Goal: Task Accomplishment & Management: Manage account settings

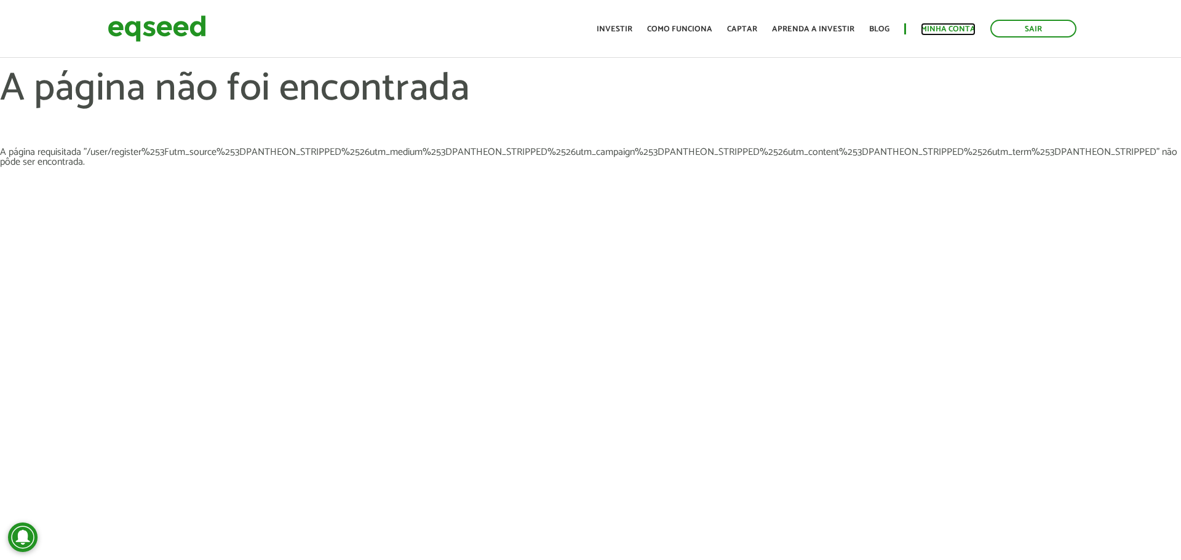
click at [960, 32] on link "Minha conta" at bounding box center [948, 29] width 55 height 8
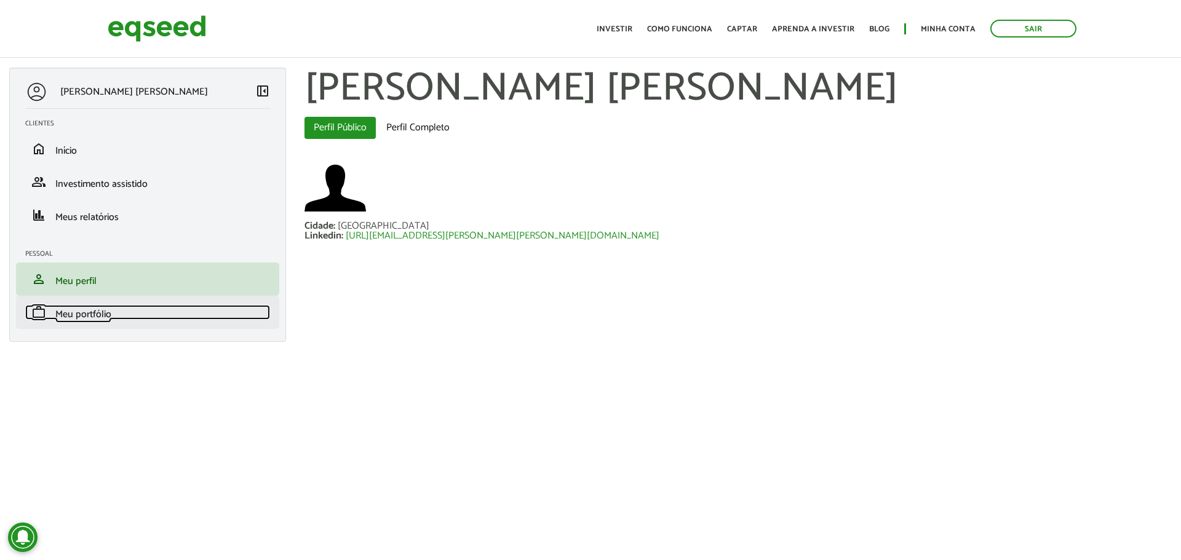
click at [111, 316] on link "work Meu portfólio" at bounding box center [147, 312] width 245 height 15
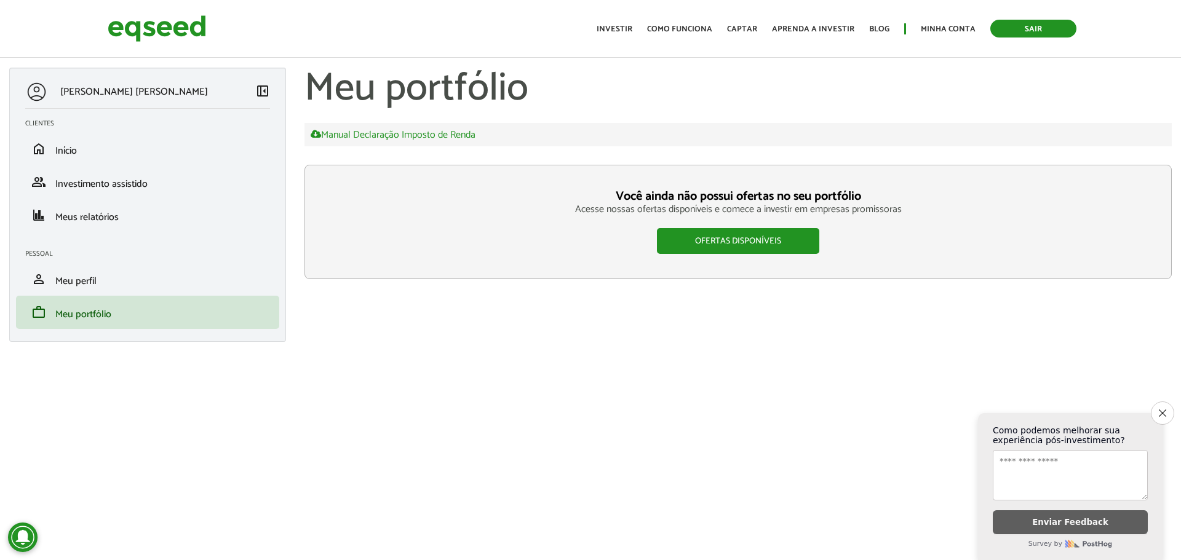
click at [1017, 33] on link "Sair" at bounding box center [1033, 29] width 86 height 18
